Goal: Task Accomplishment & Management: Use online tool/utility

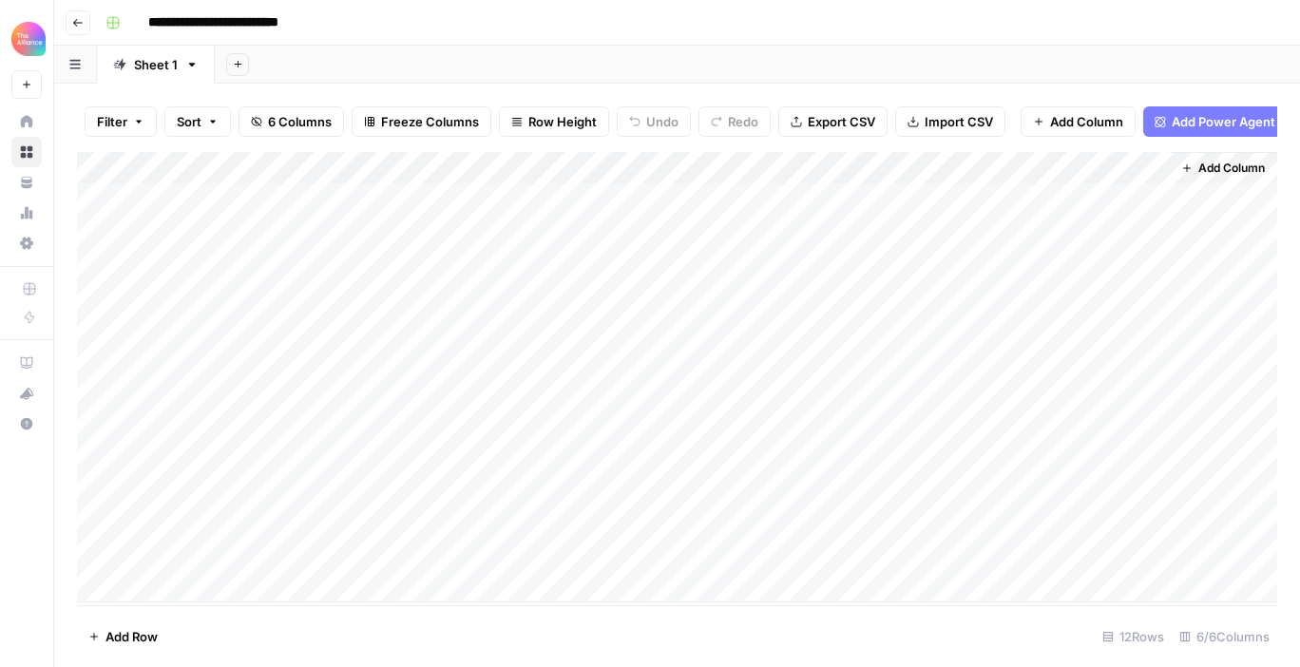
click at [226, 556] on div "Add Column" at bounding box center [677, 377] width 1200 height 450
click at [174, 551] on div "Add Column" at bounding box center [677, 377] width 1200 height 450
type textarea "**********"
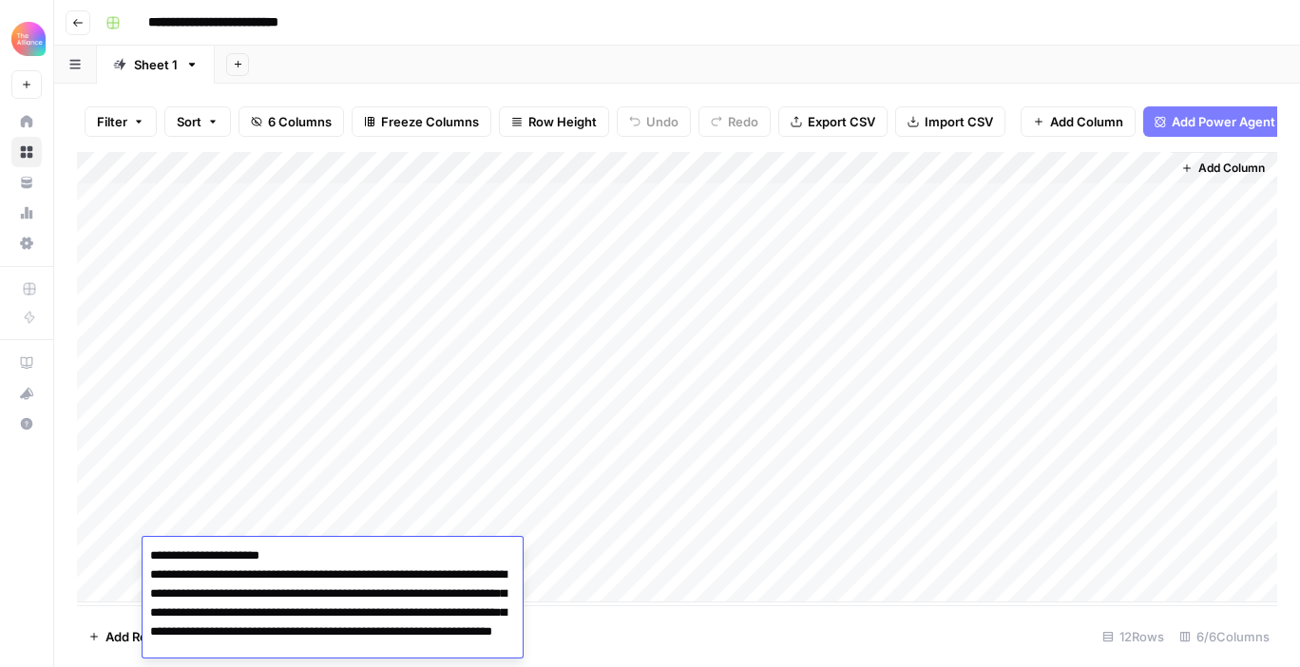
scroll to position [8208, 0]
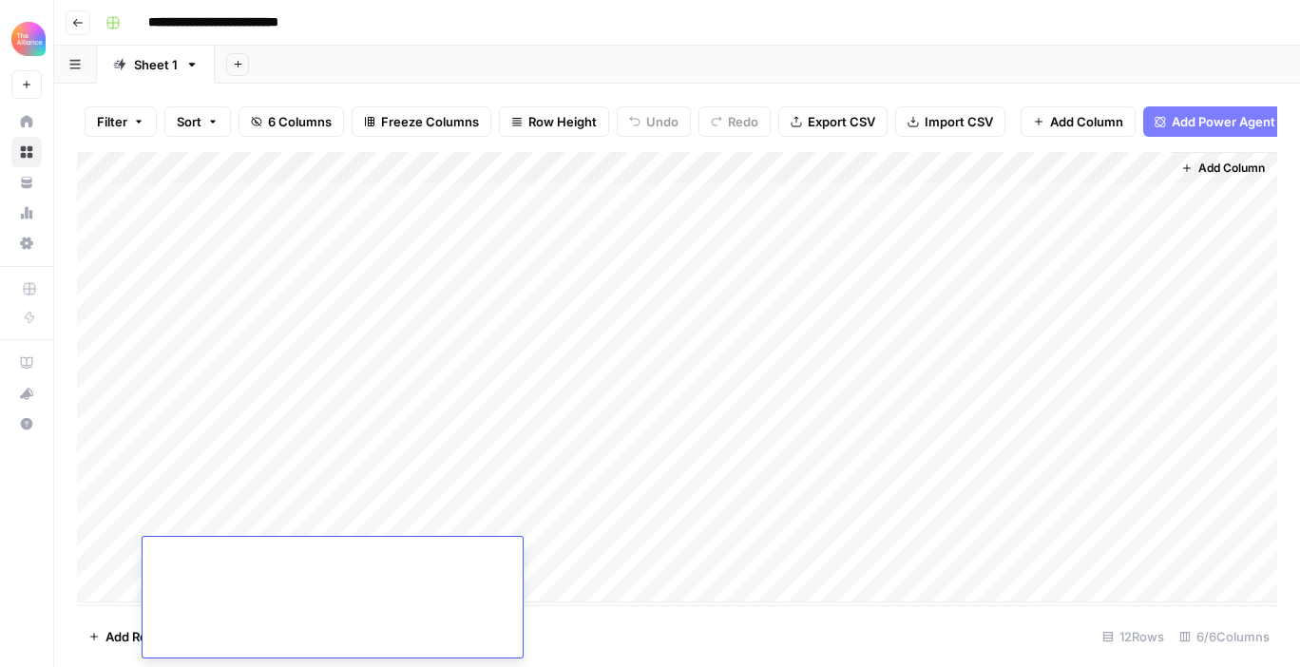
click at [414, 482] on div "Add Column" at bounding box center [677, 377] width 1200 height 450
click at [402, 556] on div "Add Column" at bounding box center [677, 377] width 1200 height 450
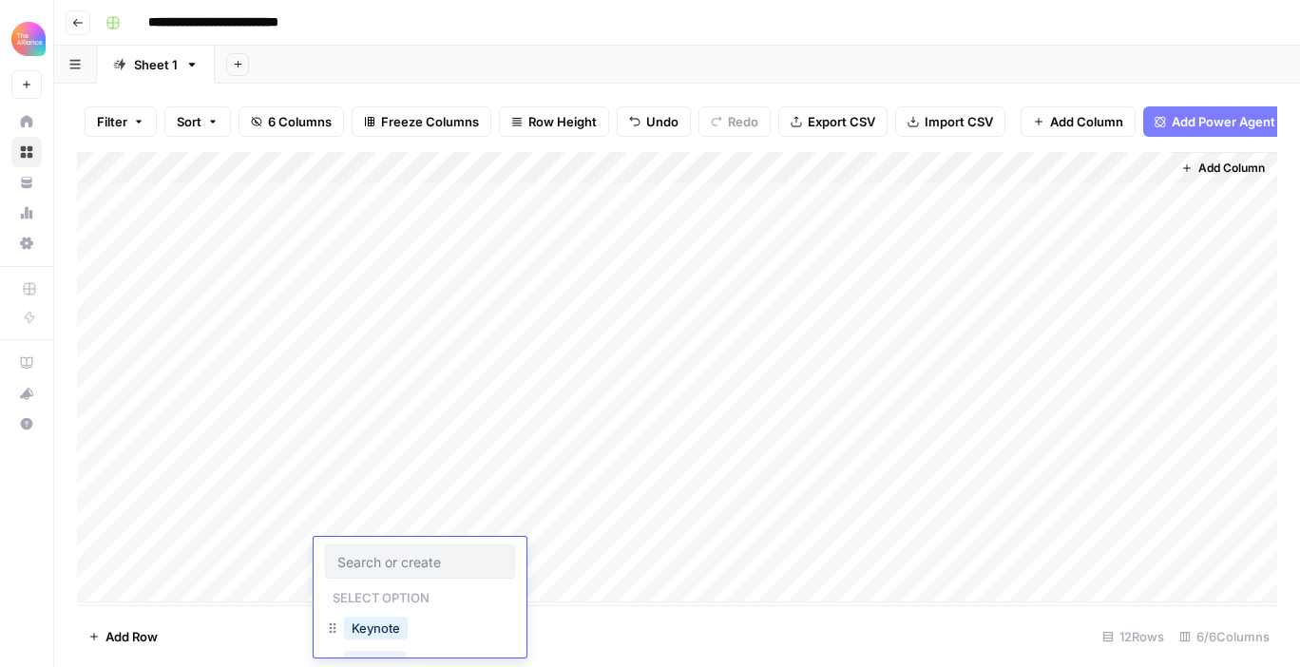
scroll to position [39, 0]
click at [376, 621] on button "Podcast" at bounding box center [375, 623] width 63 height 23
click at [618, 169] on div "Add Column" at bounding box center [677, 377] width 1200 height 450
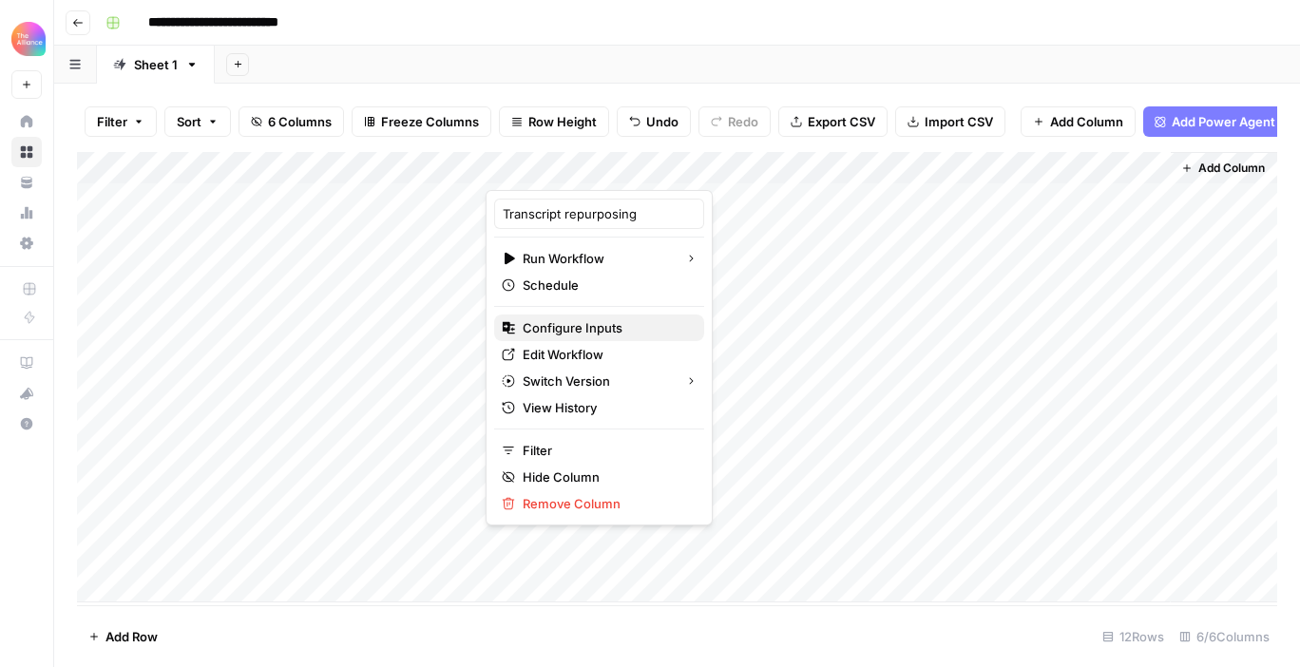
click at [578, 323] on span "Configure Inputs" at bounding box center [605, 327] width 166 height 19
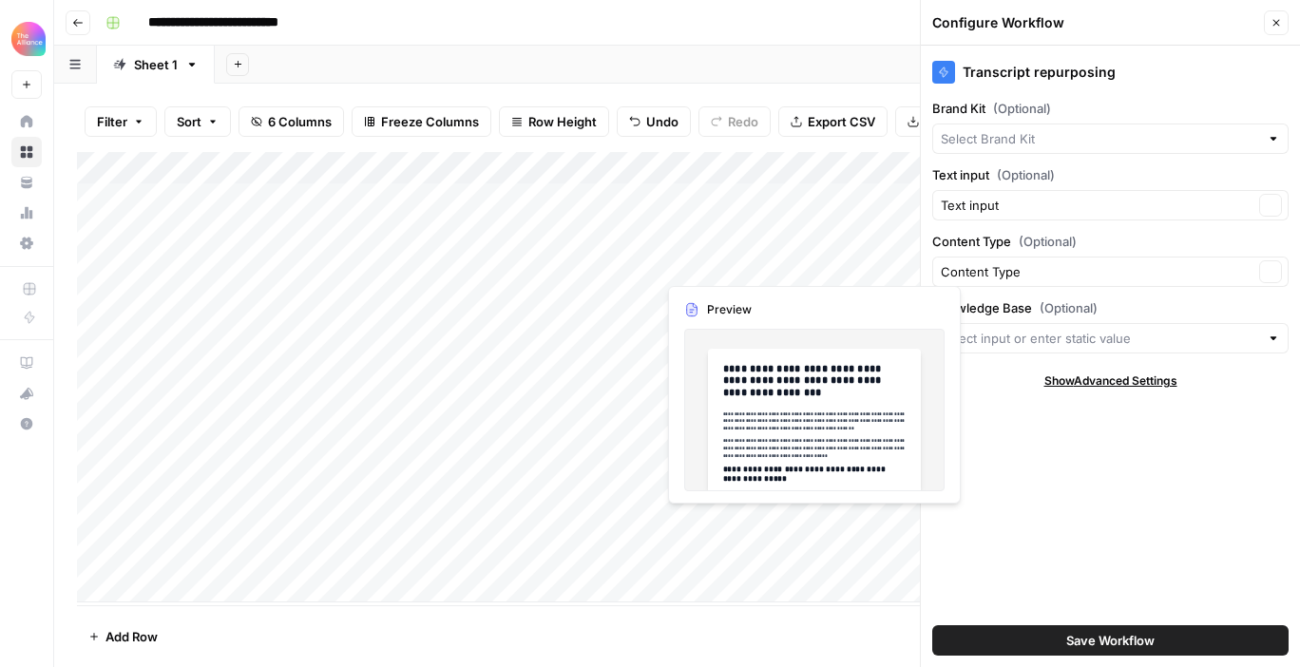
type input "CMO Alliance"
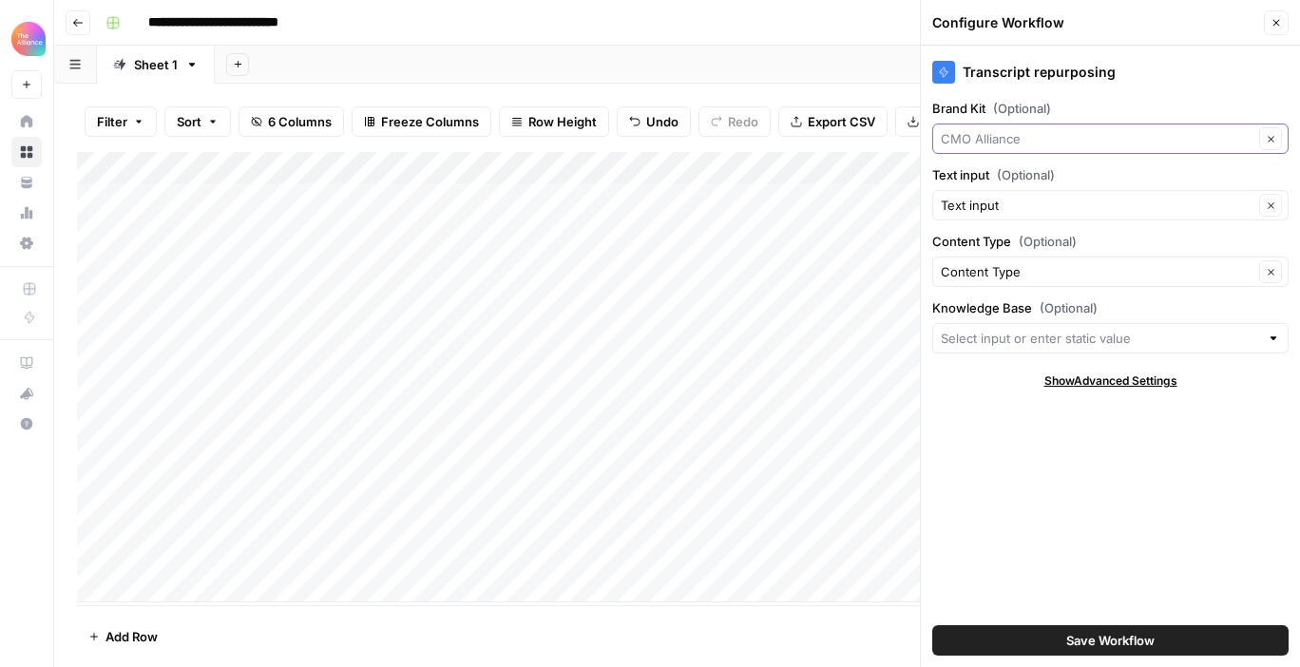
click at [1103, 135] on input "Brand Kit (Optional)" at bounding box center [1096, 138] width 313 height 19
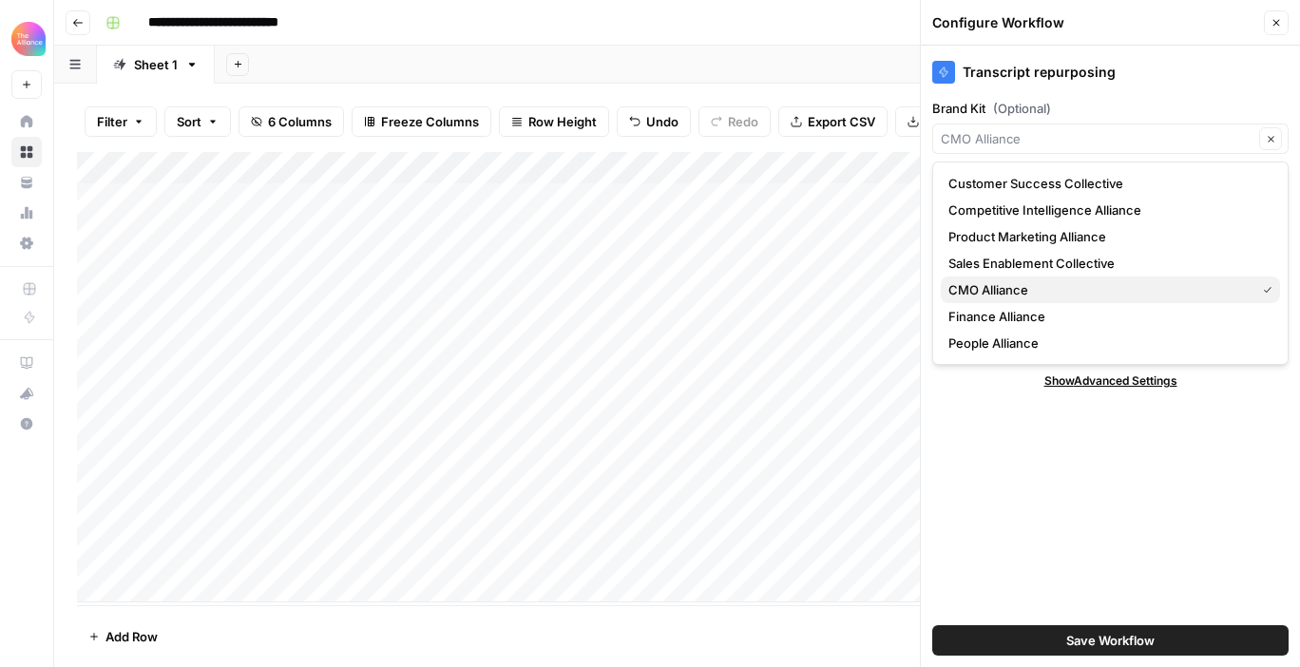
click at [1016, 285] on span "CMO Alliance" at bounding box center [1097, 289] width 299 height 19
type input "CMO Alliance"
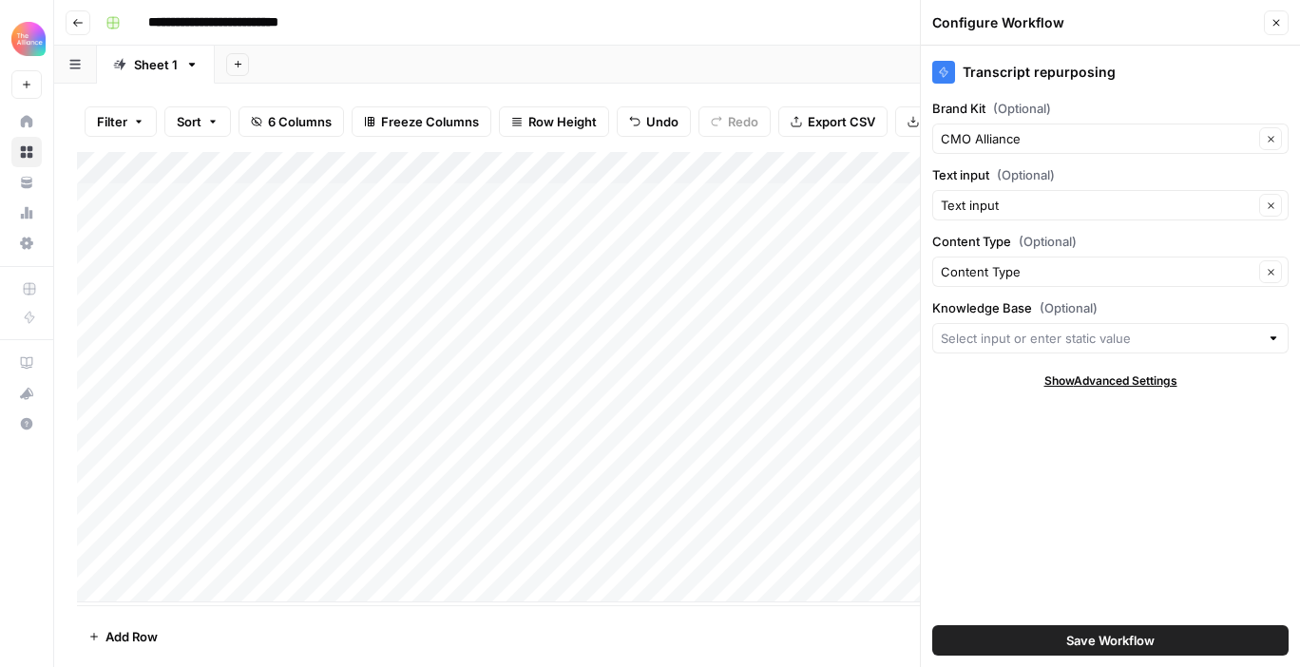
click at [1092, 636] on span "Save Workflow" at bounding box center [1110, 640] width 88 height 19
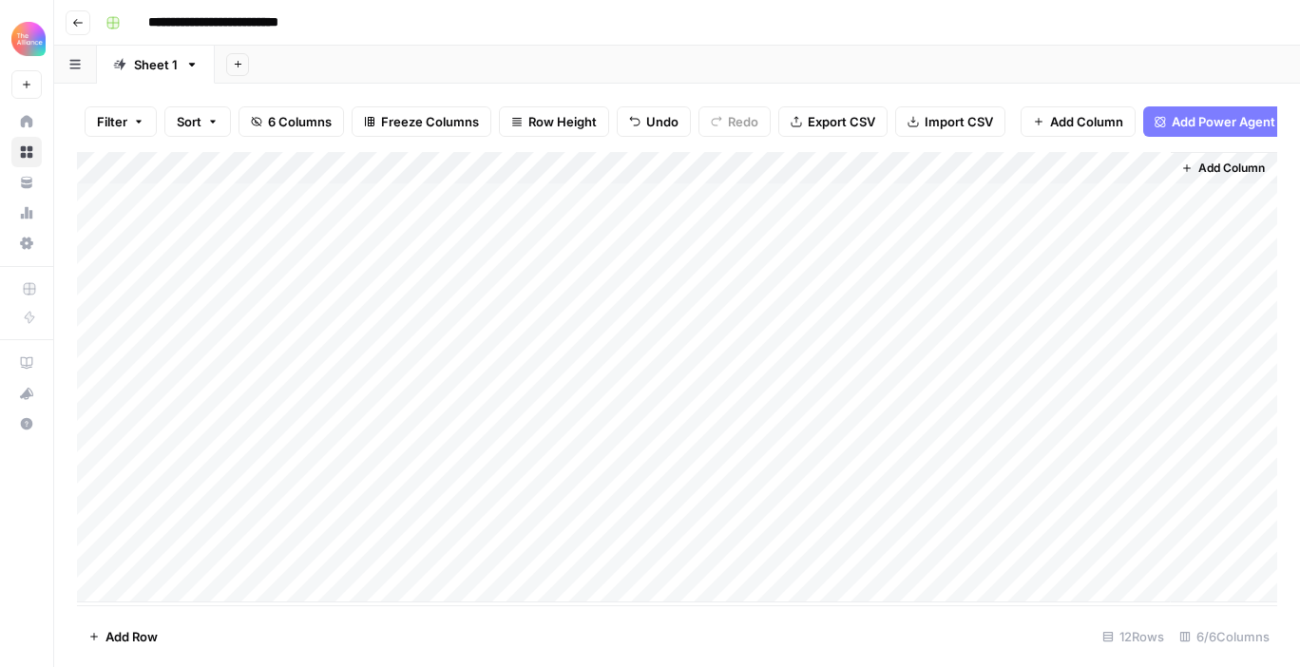
click at [508, 553] on div "Add Column" at bounding box center [677, 377] width 1200 height 450
click at [809, 555] on div "Add Column" at bounding box center [677, 377] width 1200 height 450
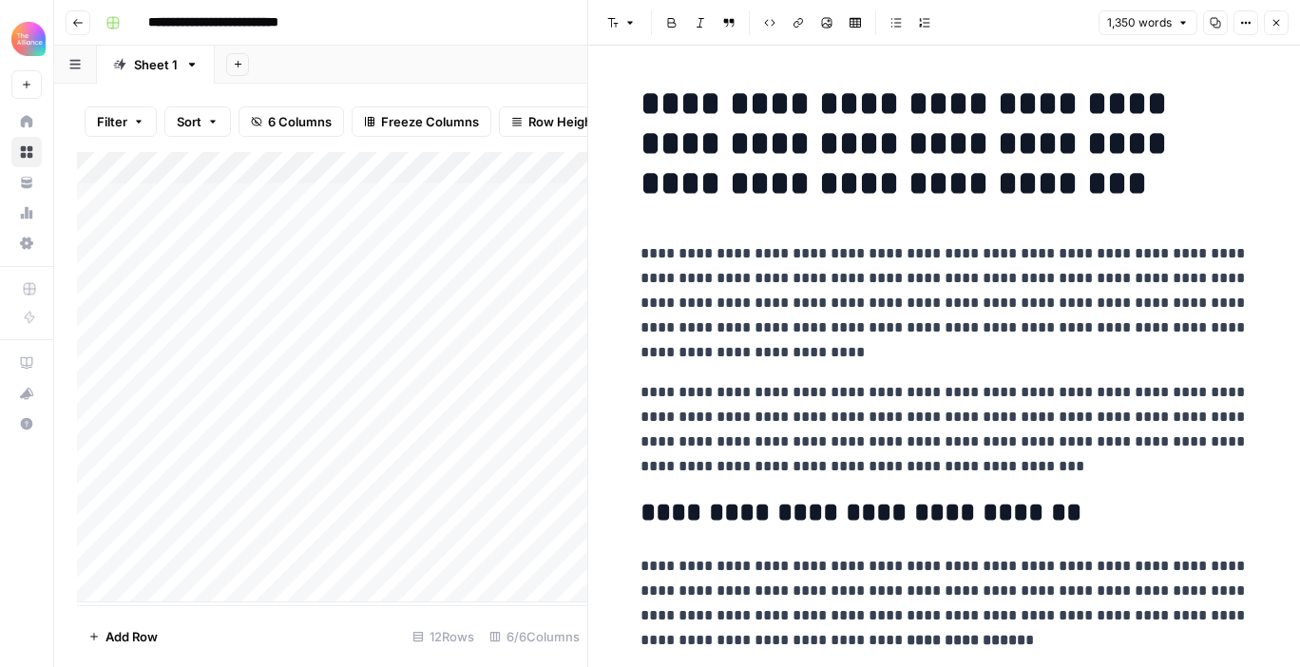
click at [1281, 23] on span "Close" at bounding box center [1281, 23] width 1 height 1
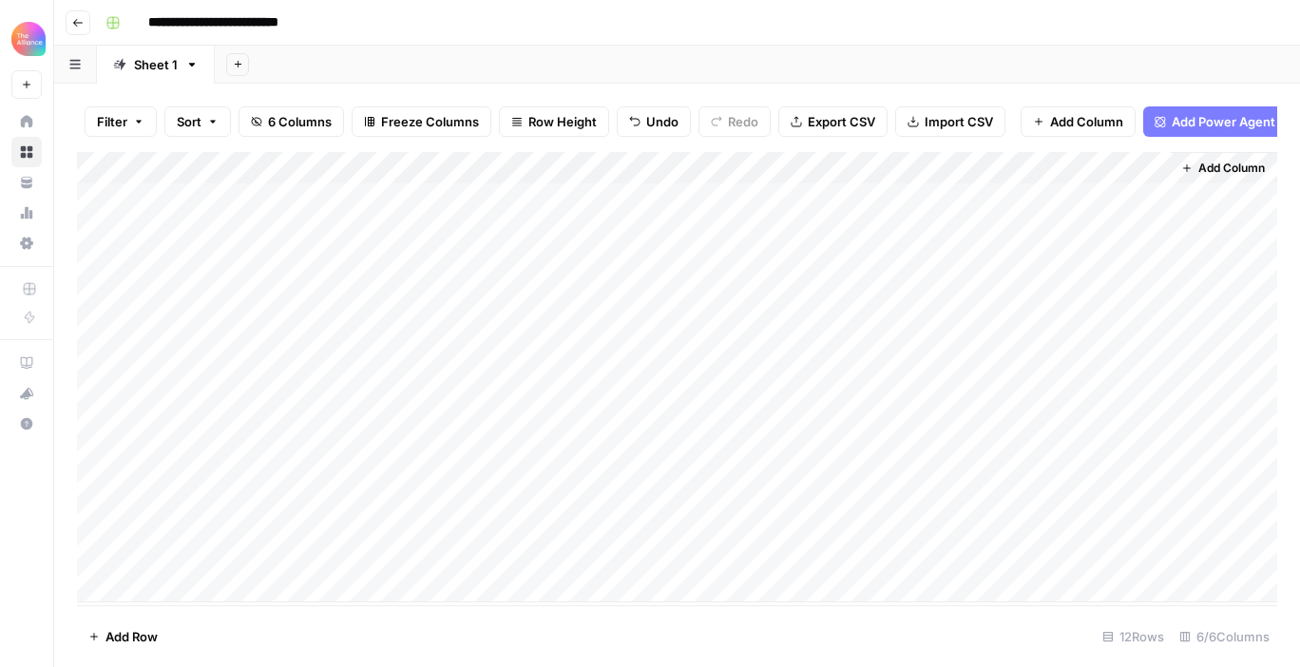
click at [964, 554] on div "Add Column" at bounding box center [677, 377] width 1200 height 450
